Goal: Task Accomplishment & Management: Manage account settings

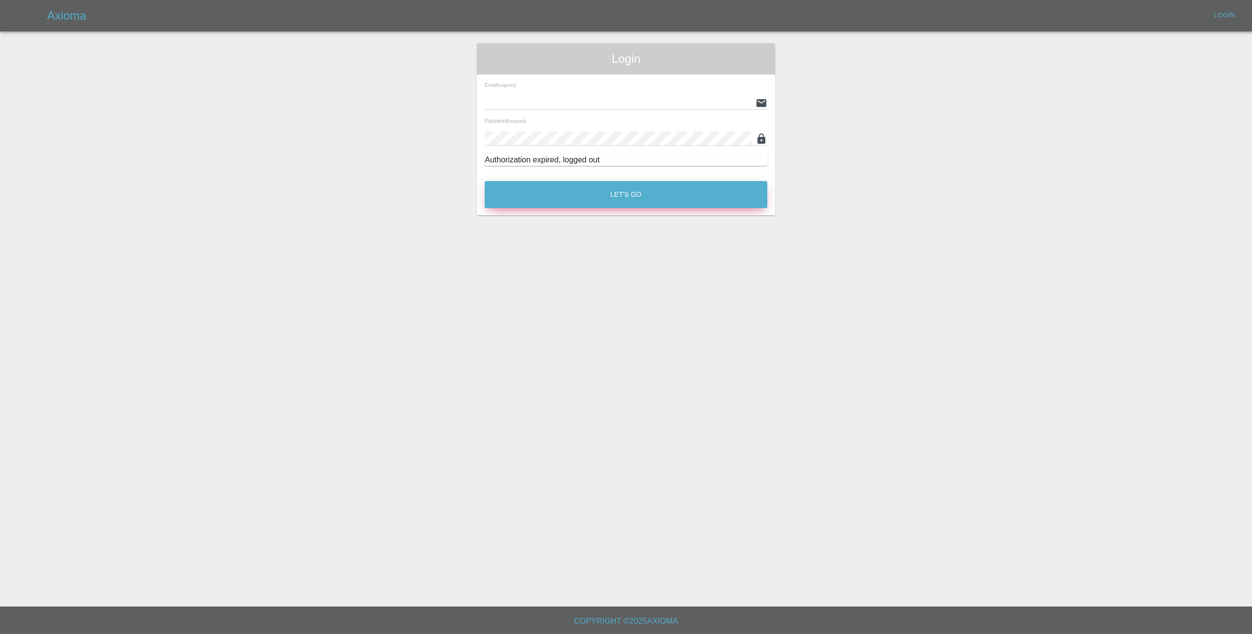
type input "lmfsmartrepairs@outlook.com"
click at [644, 193] on button "Let's Go" at bounding box center [626, 194] width 283 height 27
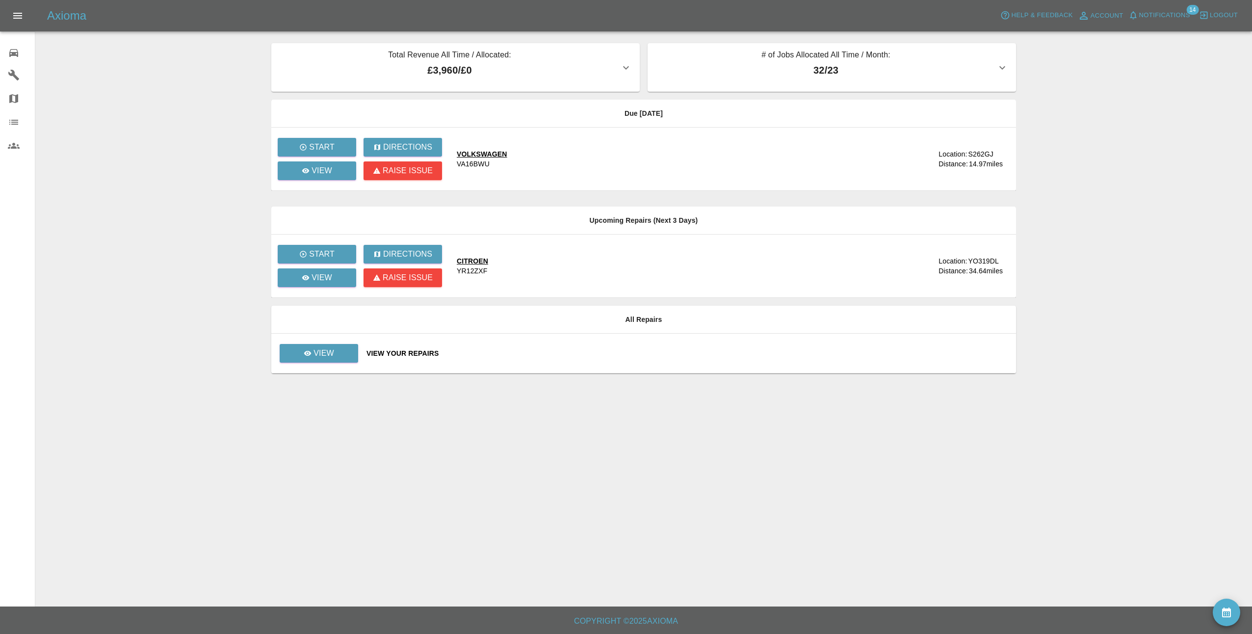
click at [1160, 13] on span "Notifications" at bounding box center [1164, 15] width 51 height 11
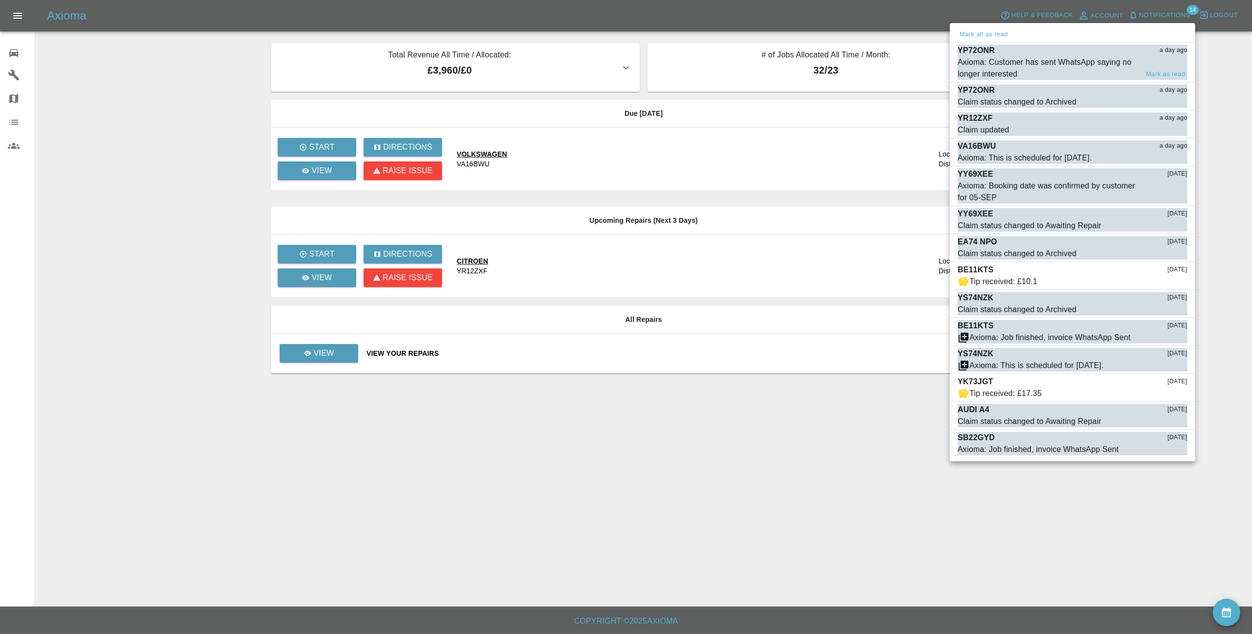
click at [1062, 60] on div "Axioma: Customer has sent WhatsApp saying no longer interested" at bounding box center [1048, 68] width 181 height 24
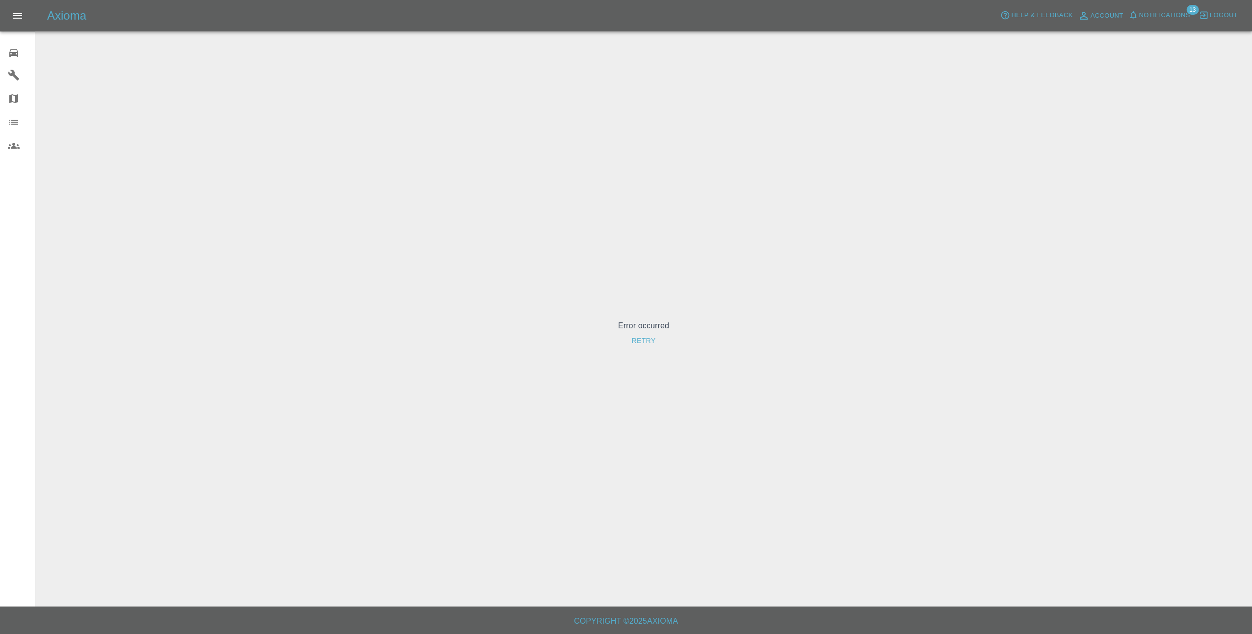
click at [1175, 22] on button "Notifications" at bounding box center [1159, 15] width 67 height 15
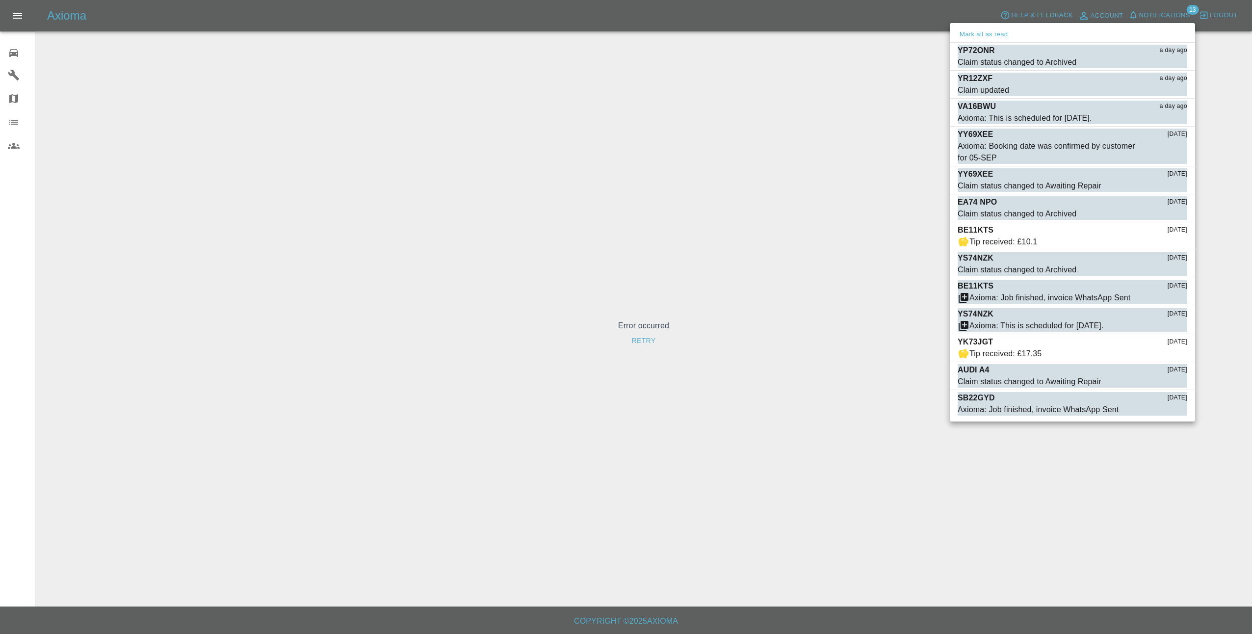
click at [808, 192] on div at bounding box center [626, 317] width 1252 height 634
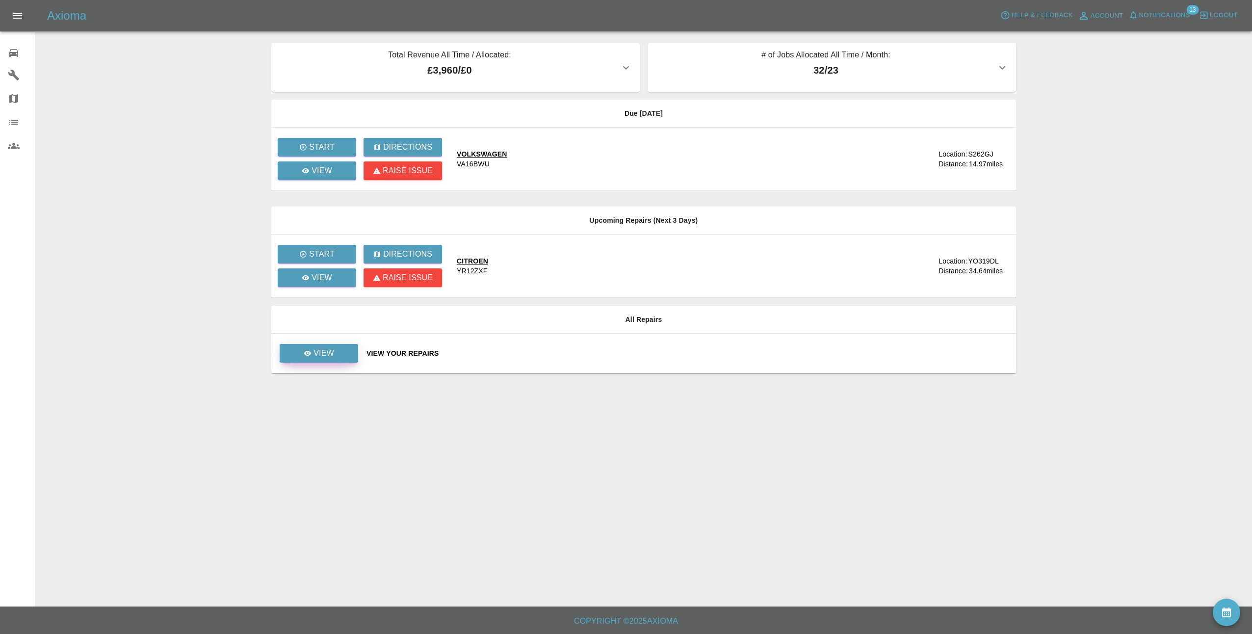
click at [335, 351] on link "View" at bounding box center [319, 353] width 78 height 19
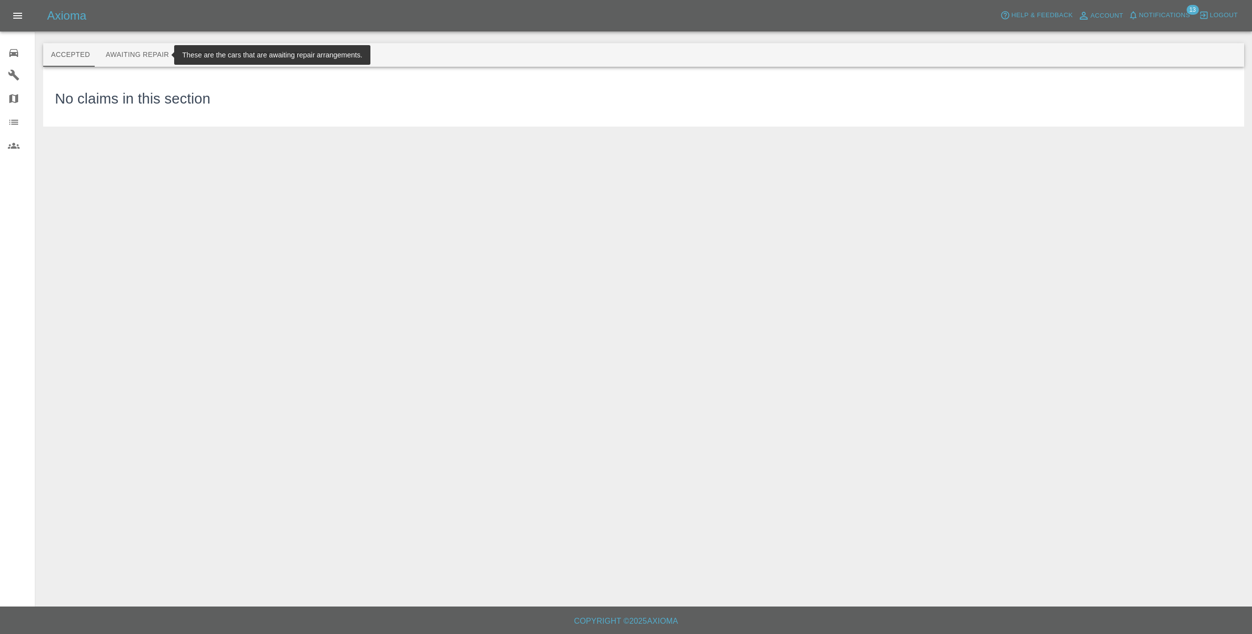
click at [147, 59] on button "Awaiting Repair" at bounding box center [137, 55] width 79 height 24
